Goal: Register for event/course

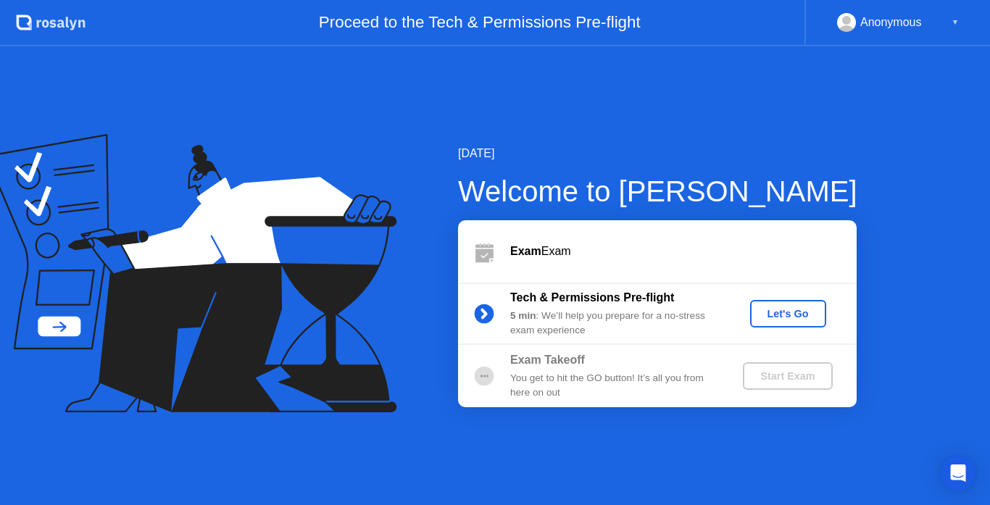
click at [773, 310] on div "Let's Go" at bounding box center [788, 314] width 65 height 12
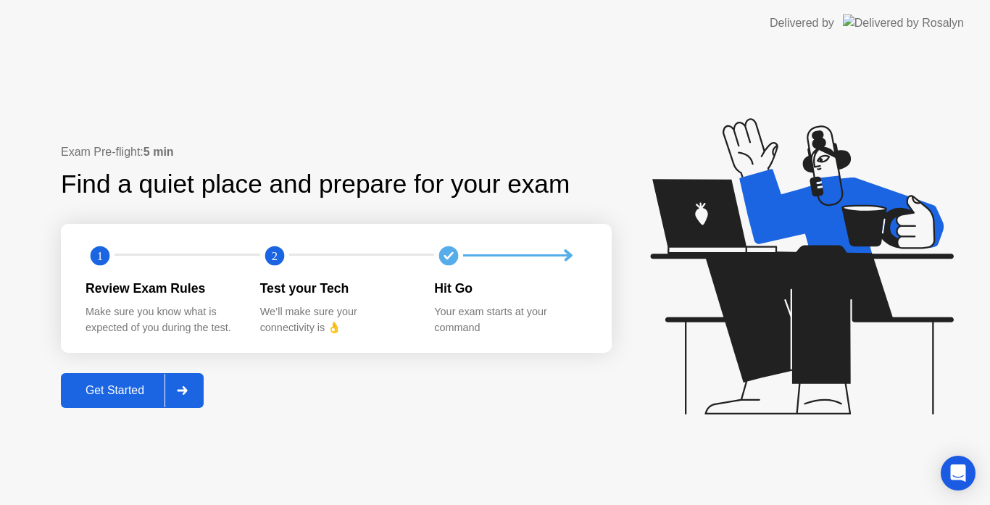
click at [102, 386] on div "Get Started" at bounding box center [114, 390] width 99 height 13
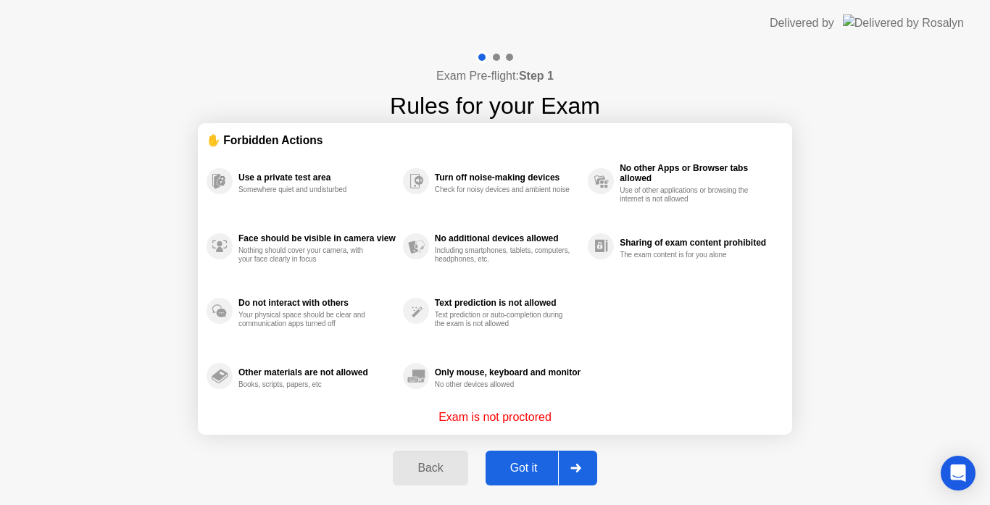
click at [516, 465] on div "Got it" at bounding box center [524, 468] width 68 height 13
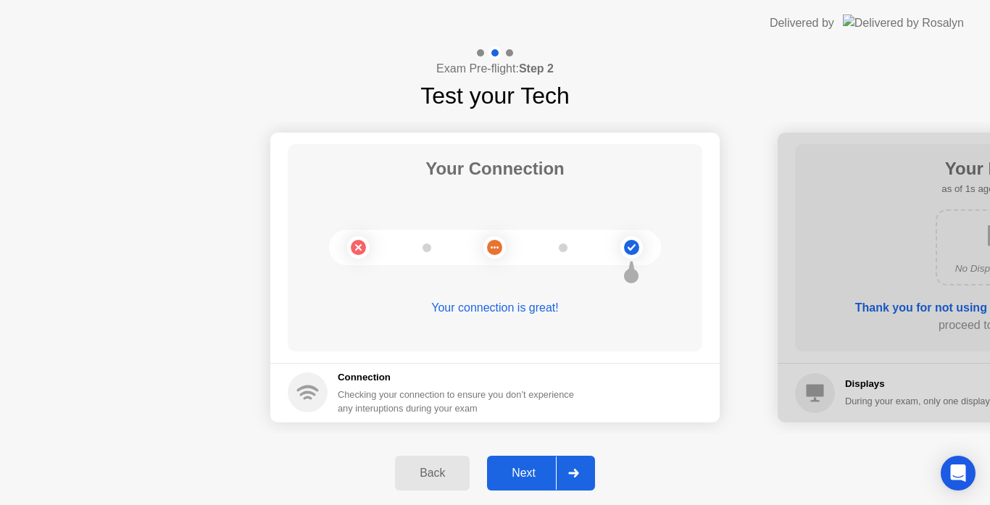
click at [534, 470] on div "Next" at bounding box center [524, 473] width 65 height 13
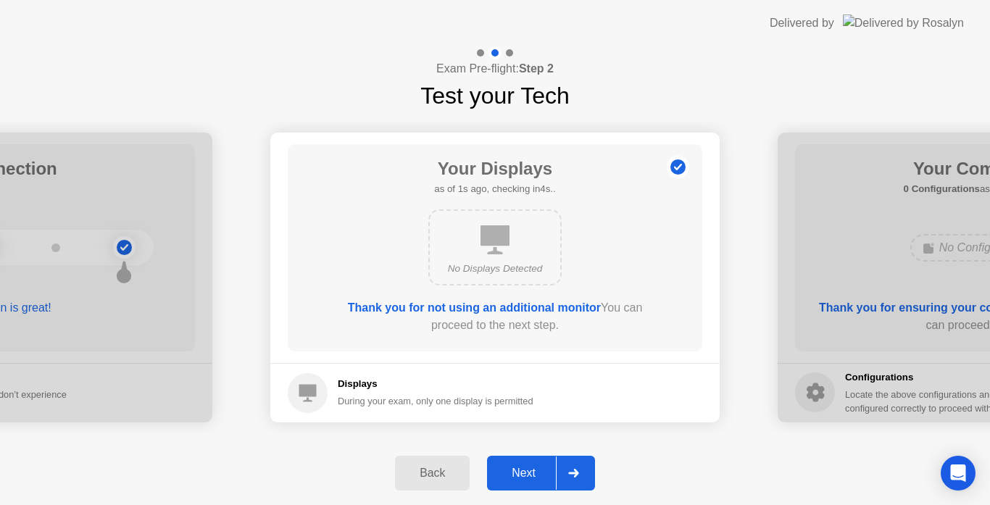
click at [534, 470] on div "Next" at bounding box center [524, 473] width 65 height 13
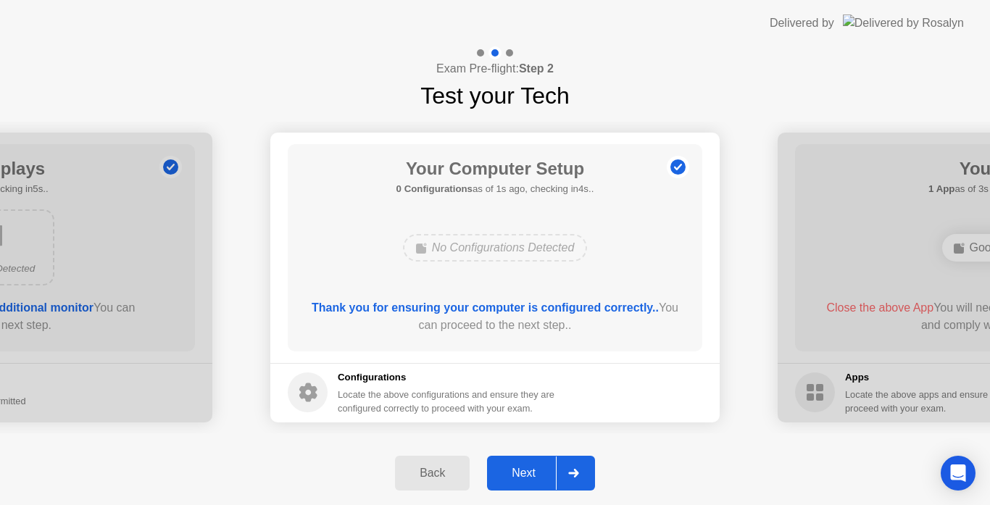
click at [534, 470] on div "Next" at bounding box center [524, 473] width 65 height 13
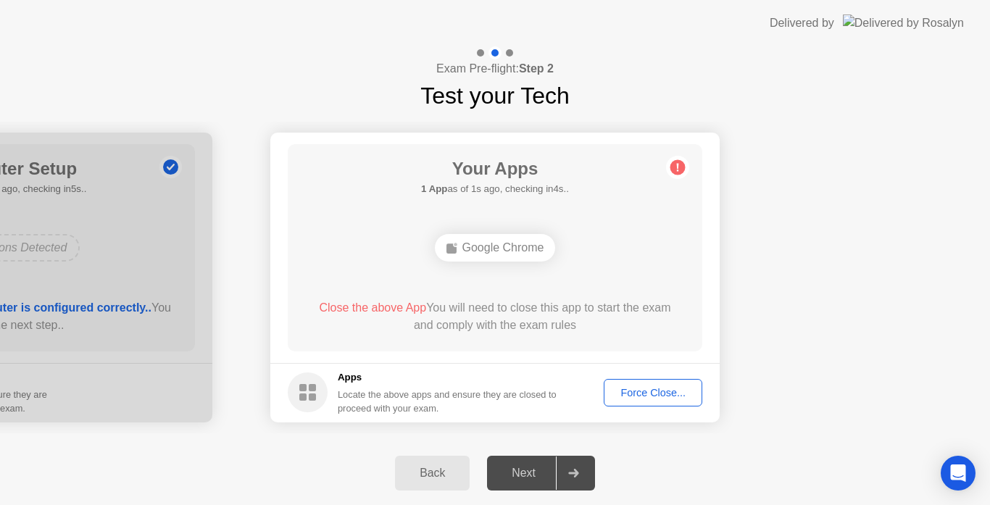
click at [637, 388] on div "Force Close..." at bounding box center [653, 393] width 88 height 12
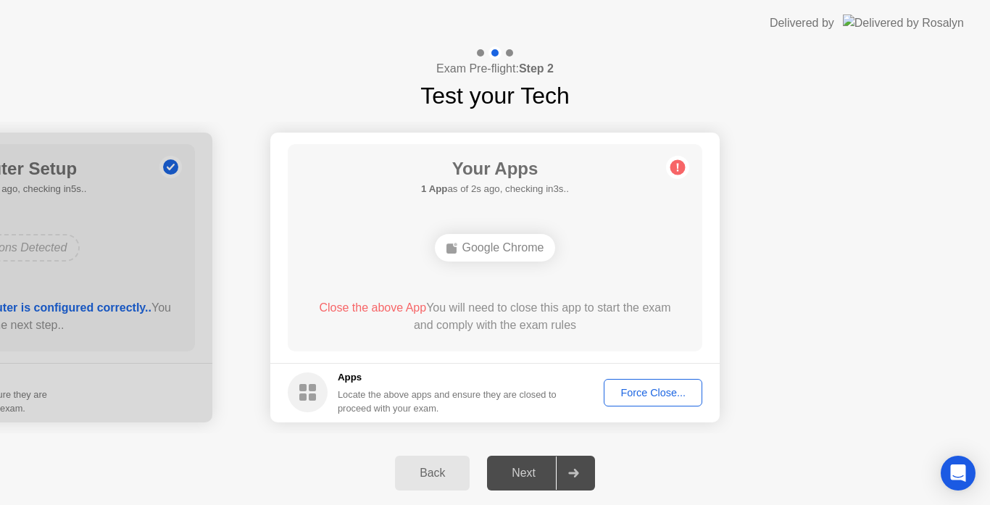
click at [631, 388] on div "Force Close..." at bounding box center [653, 393] width 88 height 12
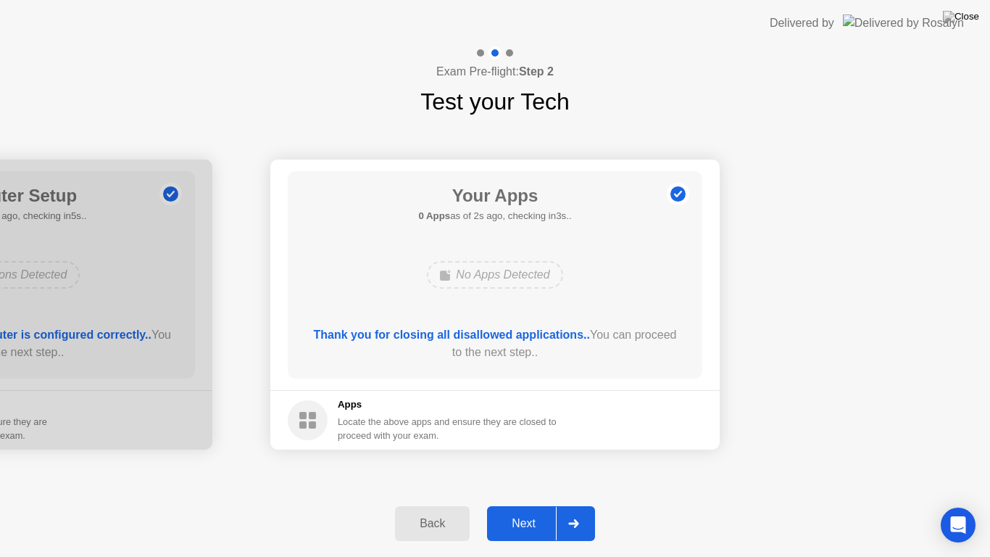
click at [517, 505] on div "Next" at bounding box center [524, 523] width 65 height 13
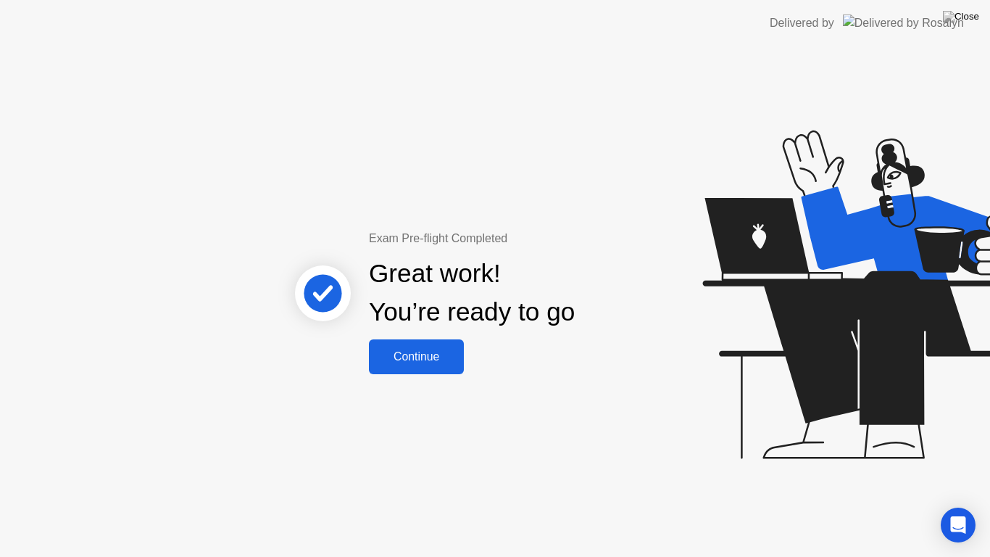
click at [429, 359] on div "Continue" at bounding box center [416, 356] width 86 height 13
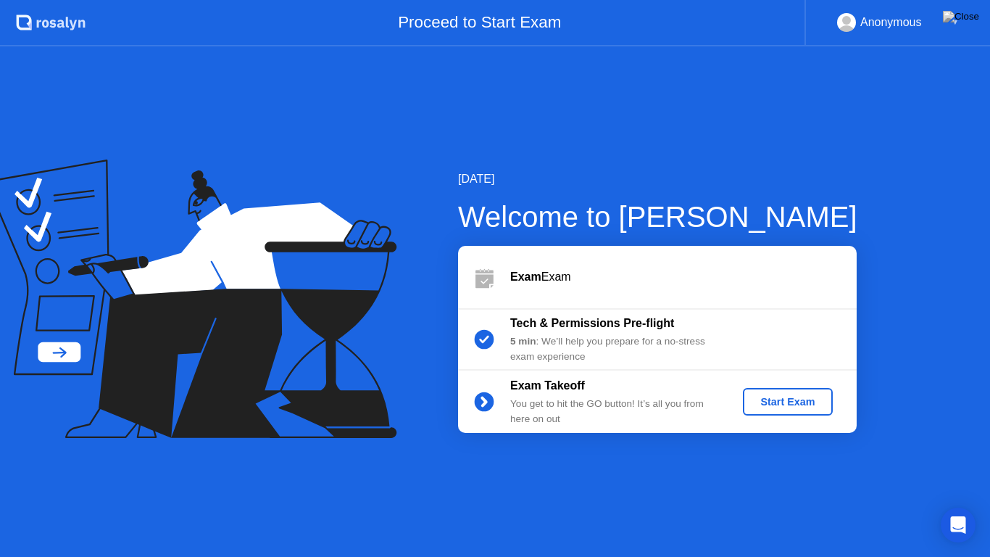
click at [771, 402] on div "Start Exam" at bounding box center [788, 402] width 78 height 12
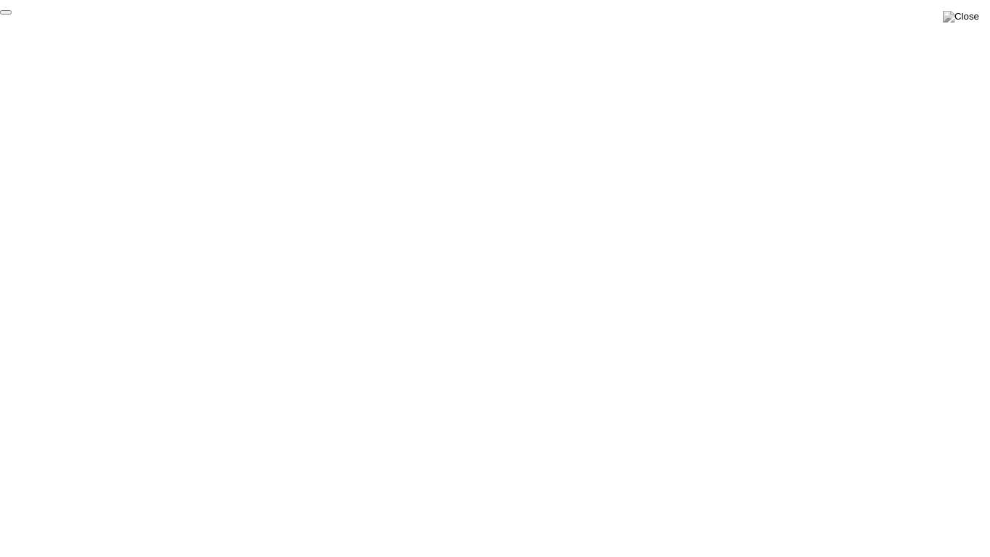
click div "End Proctoring Session"
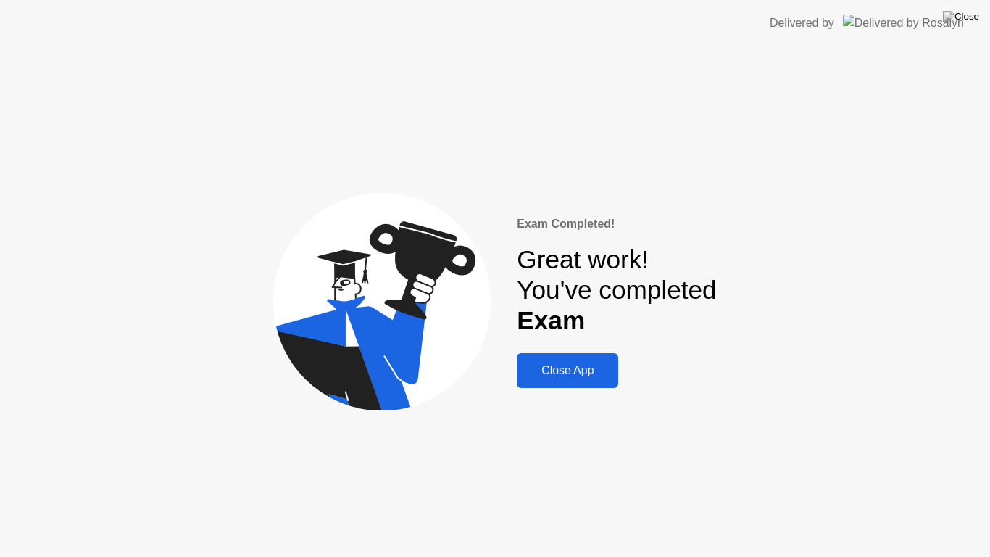
click at [584, 368] on div "Close App" at bounding box center [567, 370] width 93 height 13
